Goal: Find specific page/section: Find specific page/section

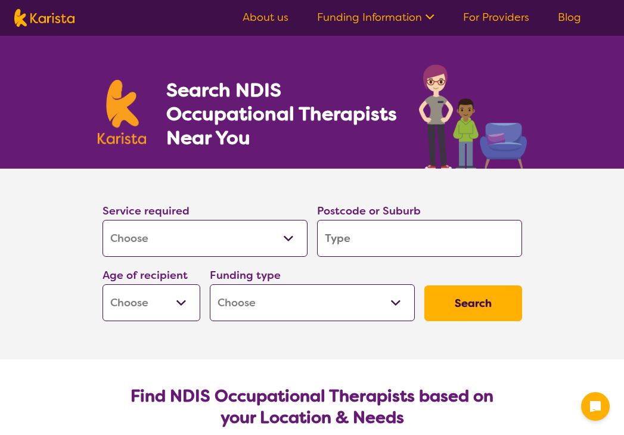
select select "[MEDICAL_DATA]"
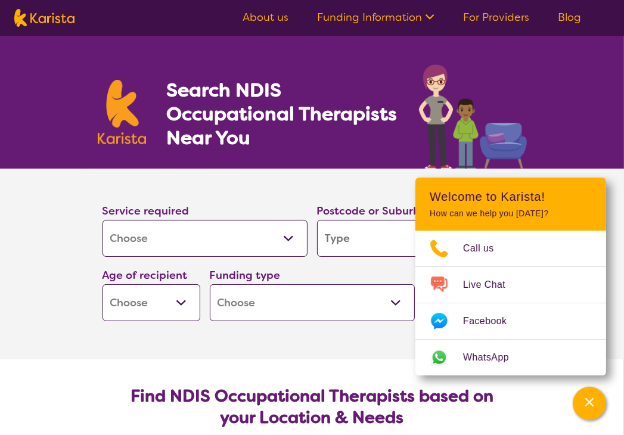
click at [291, 236] on select "Allied Health Assistant Assessment (ADHD or Autism) Behaviour support Counselli…" at bounding box center [205, 238] width 205 height 37
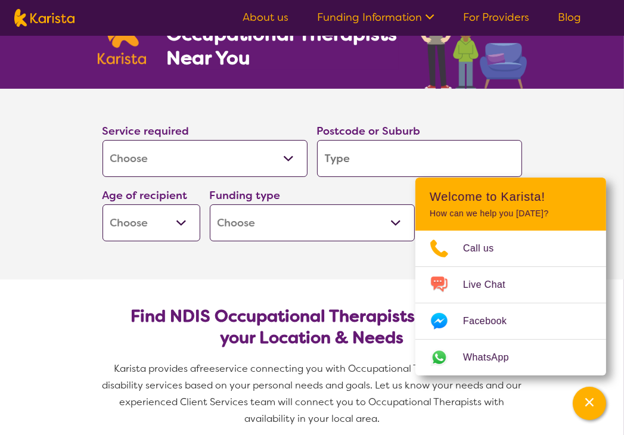
scroll to position [60, 0]
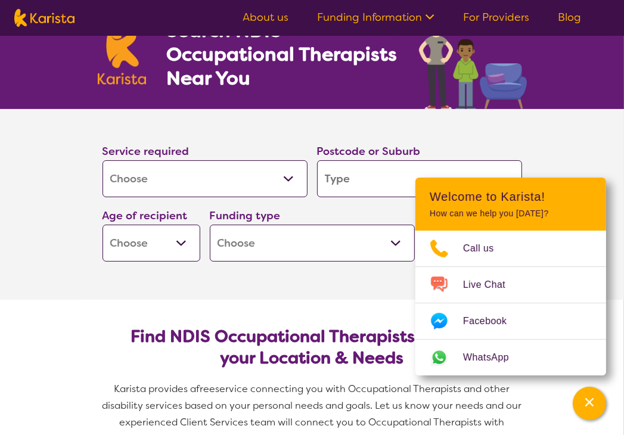
click at [354, 179] on input "search" at bounding box center [419, 178] width 205 height 37
type input "2075"
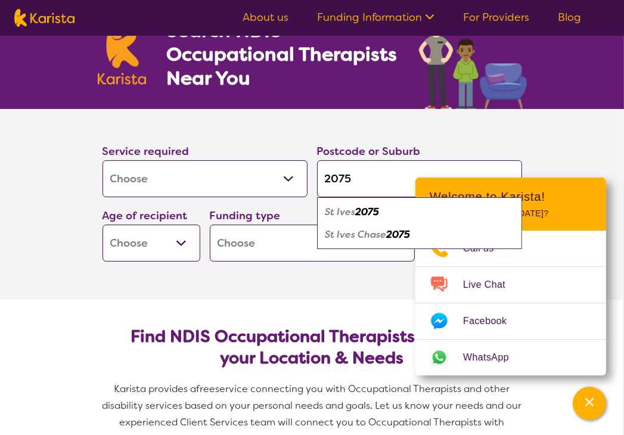
click at [349, 211] on em "St Ives" at bounding box center [341, 212] width 30 height 13
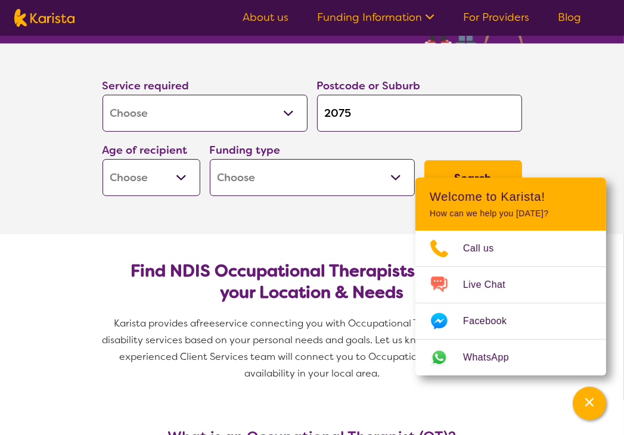
scroll to position [119, 0]
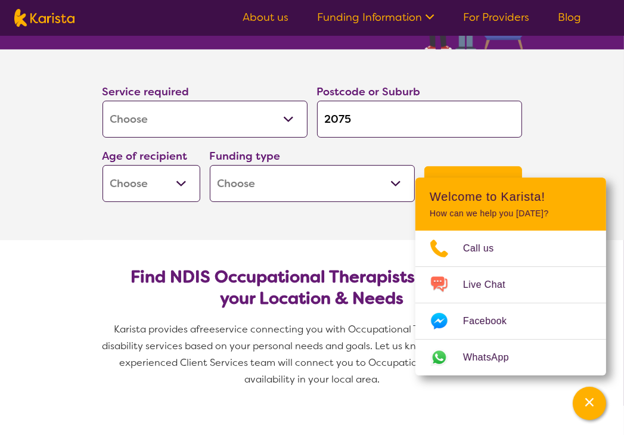
click at [291, 117] on select "Allied Health Assistant Assessment (ADHD or Autism) Behaviour support Counselli…" at bounding box center [205, 119] width 205 height 37
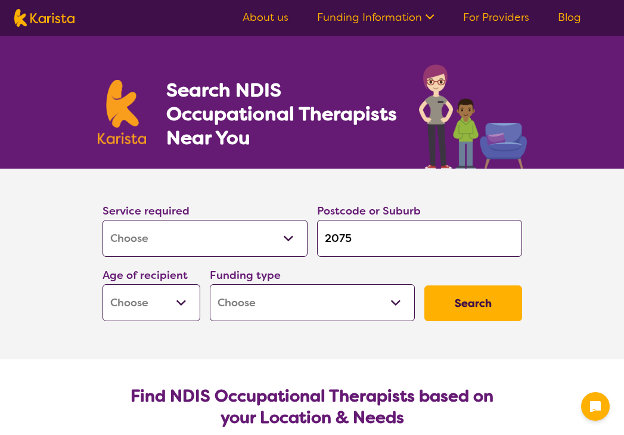
select select "[MEDICAL_DATA]"
